Goal: Task Accomplishment & Management: Manage account settings

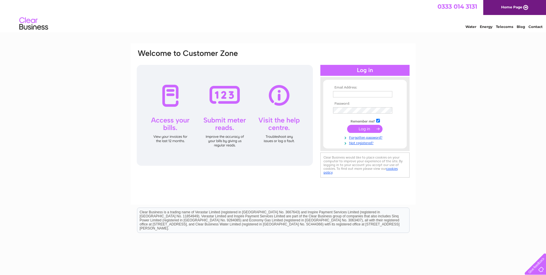
click at [342, 92] on input "text" at bounding box center [362, 94] width 59 height 6
type input "marcusburton@live.co.uk"
click at [361, 128] on input "submit" at bounding box center [364, 129] width 35 height 8
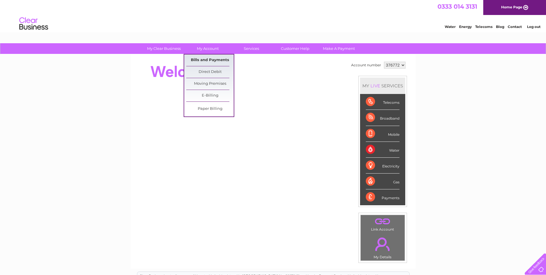
click at [211, 57] on link "Bills and Payments" at bounding box center [210, 60] width 48 height 12
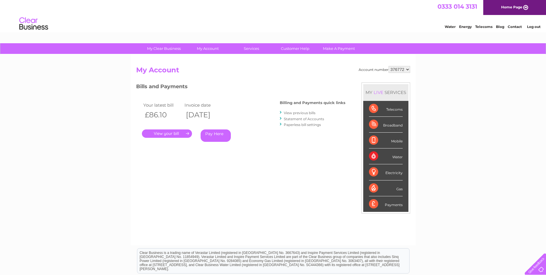
click at [171, 134] on link "." at bounding box center [167, 133] width 50 height 8
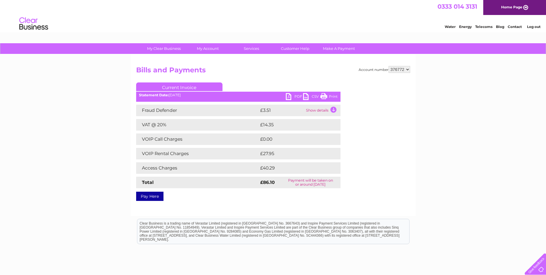
click at [502, 7] on link "Home Page" at bounding box center [515, 7] width 63 height 15
click at [535, 26] on link "Log out" at bounding box center [534, 26] width 14 height 4
